Goal: Task Accomplishment & Management: Complete application form

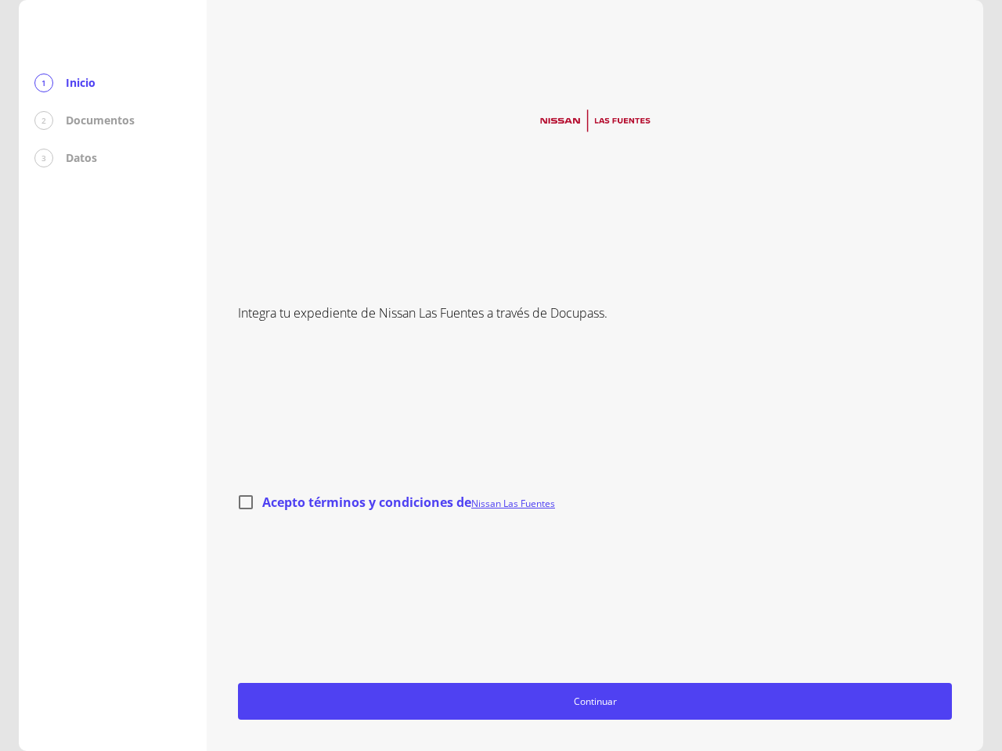
click at [501, 376] on div "Integra tu expediente de Nissan Las Fuentes a través de Docupass. Acepto términ…" at bounding box center [595, 375] width 714 height 689
click at [595, 701] on span "Continuar" at bounding box center [595, 701] width 700 height 16
